Goal: Information Seeking & Learning: Find specific fact

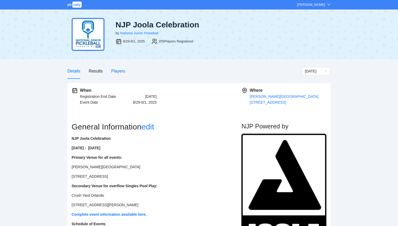
click at [114, 70] on div "Players" at bounding box center [118, 71] width 14 height 7
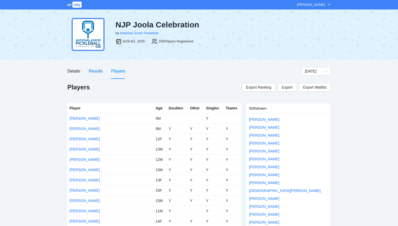
click at [98, 72] on div "Results" at bounding box center [96, 71] width 14 height 7
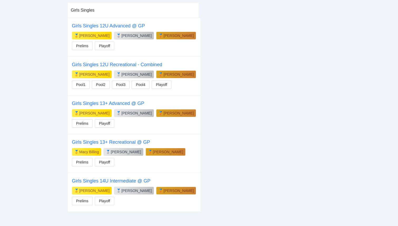
scroll to position [556, 0]
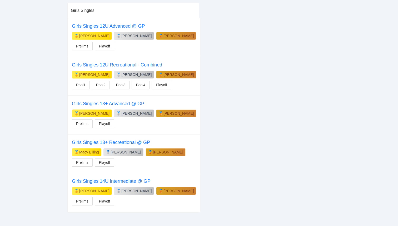
click at [128, 111] on div "[PERSON_NAME]" at bounding box center [136, 113] width 30 height 5
click at [106, 121] on span "Playoff" at bounding box center [104, 124] width 11 height 6
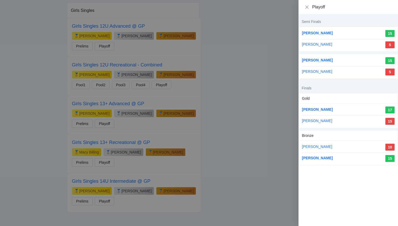
click at [257, 126] on div at bounding box center [199, 113] width 398 height 226
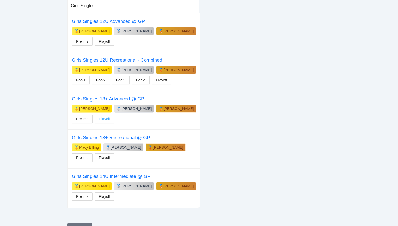
scroll to position [561, 0]
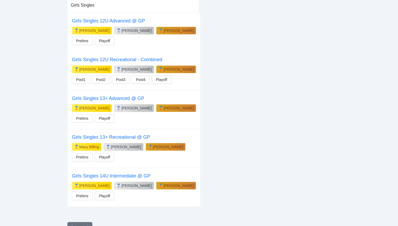
drag, startPoint x: 144, startPoint y: 103, endPoint x: 109, endPoint y: 103, distance: 34.8
click at [114, 104] on div "🥈 [PERSON_NAME]" at bounding box center [134, 108] width 40 height 8
copy div "[PERSON_NAME]"
click at [134, 105] on div "[PERSON_NAME]" at bounding box center [136, 107] width 30 height 5
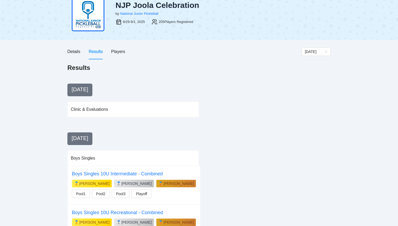
scroll to position [0, 0]
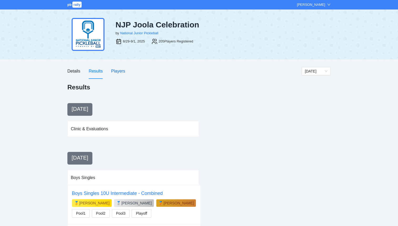
click at [119, 72] on div "Players" at bounding box center [118, 71] width 14 height 7
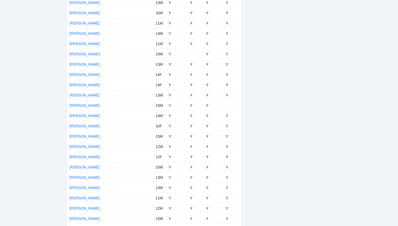
scroll to position [855, 0]
click at [90, 84] on link "[PERSON_NAME]" at bounding box center [85, 85] width 30 height 4
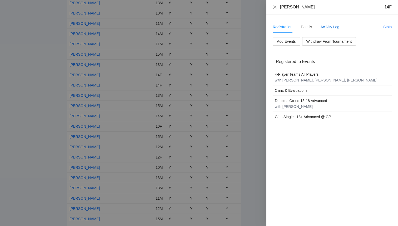
click at [333, 28] on div "Activity Log" at bounding box center [330, 27] width 19 height 6
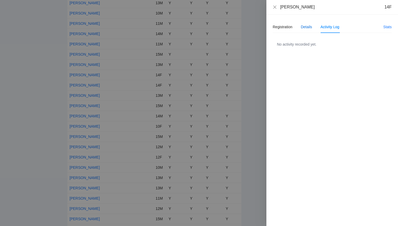
click at [311, 26] on div "Details" at bounding box center [306, 27] width 11 height 6
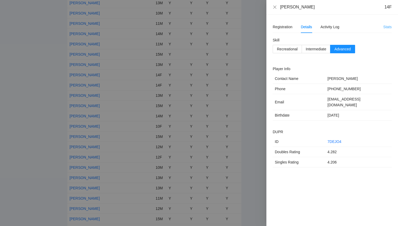
click at [387, 27] on link "Stats" at bounding box center [388, 27] width 8 height 4
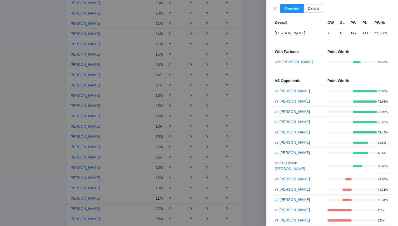
scroll to position [19, 0]
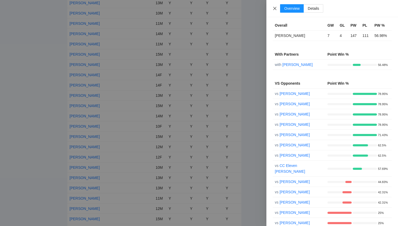
click at [275, 10] on icon "close" at bounding box center [275, 8] width 4 height 4
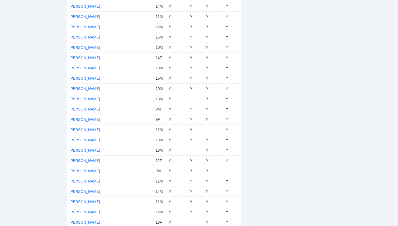
scroll to position [1279, 0]
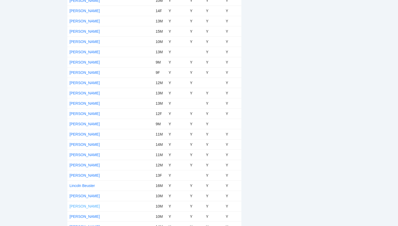
click at [85, 205] on link "[PERSON_NAME]" at bounding box center [85, 206] width 30 height 4
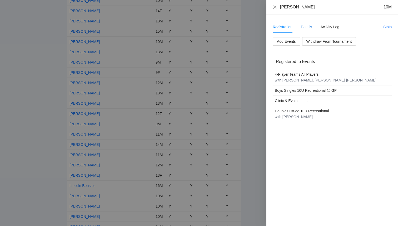
click at [307, 26] on div "Details" at bounding box center [306, 27] width 11 height 6
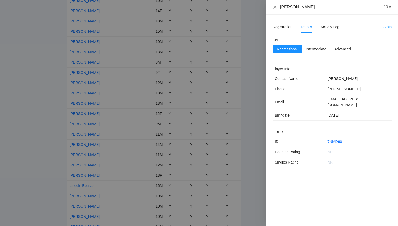
click at [387, 28] on link "Stats" at bounding box center [388, 27] width 8 height 4
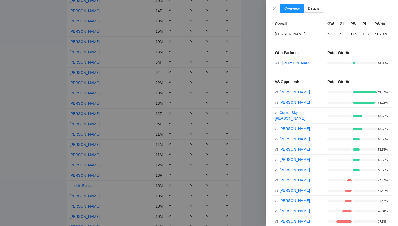
scroll to position [22, 0]
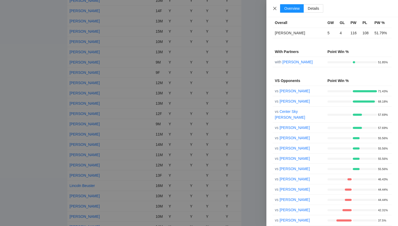
click at [274, 9] on icon "close" at bounding box center [275, 8] width 4 height 4
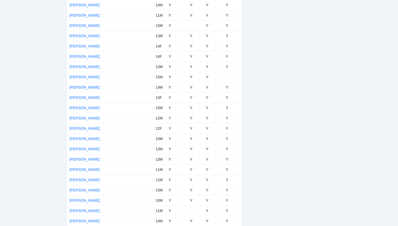
scroll to position [880, 0]
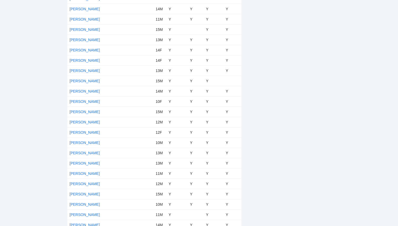
click at [92, 57] on td "[PERSON_NAME]" at bounding box center [110, 60] width 86 height 10
click at [92, 58] on link "[PERSON_NAME]" at bounding box center [85, 60] width 30 height 4
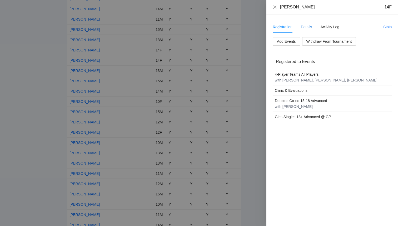
click at [310, 28] on div "Details" at bounding box center [306, 27] width 11 height 6
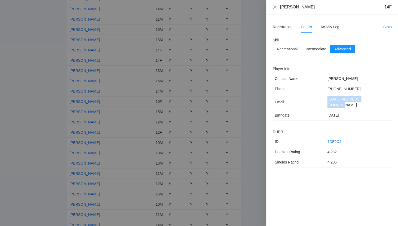
drag, startPoint x: 376, startPoint y: 100, endPoint x: 328, endPoint y: 100, distance: 47.4
click at [328, 100] on td "[EMAIL_ADDRESS][DOMAIN_NAME]" at bounding box center [359, 102] width 66 height 16
copy td "[EMAIL_ADDRESS][DOMAIN_NAME]"
click at [149, 130] on div at bounding box center [199, 113] width 398 height 226
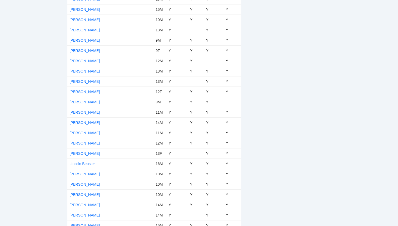
scroll to position [1302, 0]
